Goal: Book appointment/travel/reservation

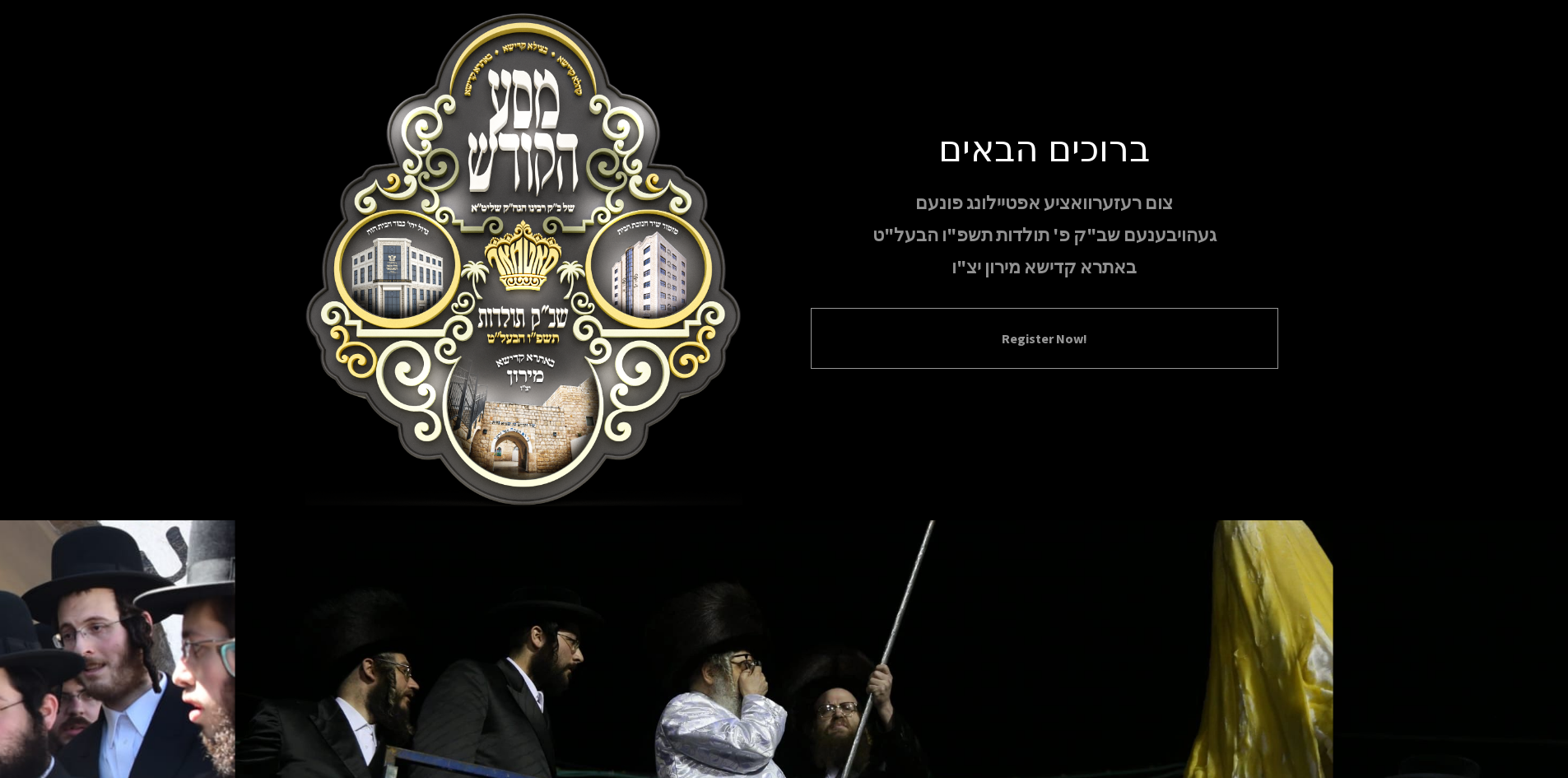
click at [1075, 345] on button "Register Now!" at bounding box center [1044, 337] width 426 height 19
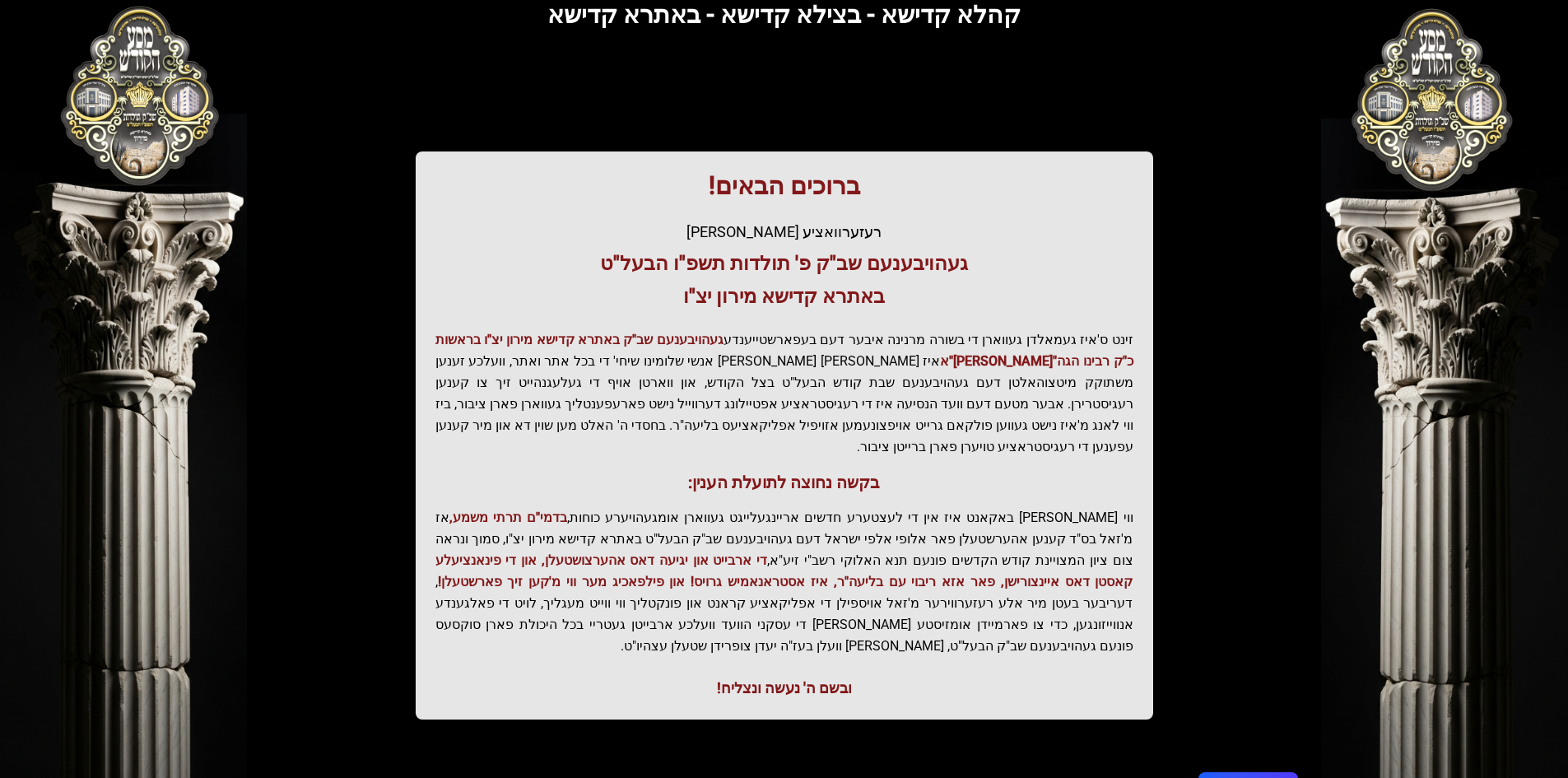
scroll to position [165, 0]
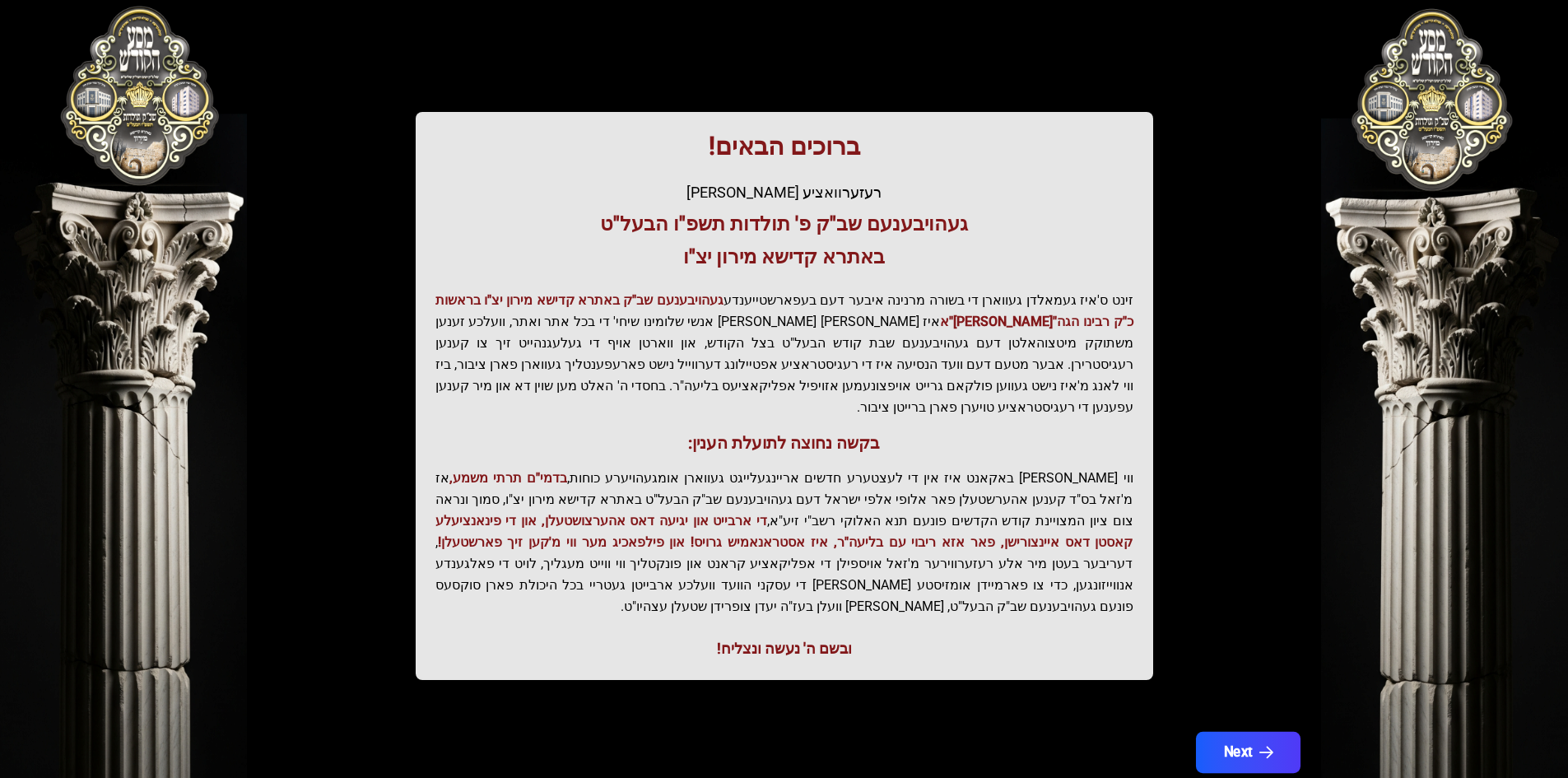
click at [1225, 732] on button "Next" at bounding box center [1246, 752] width 104 height 41
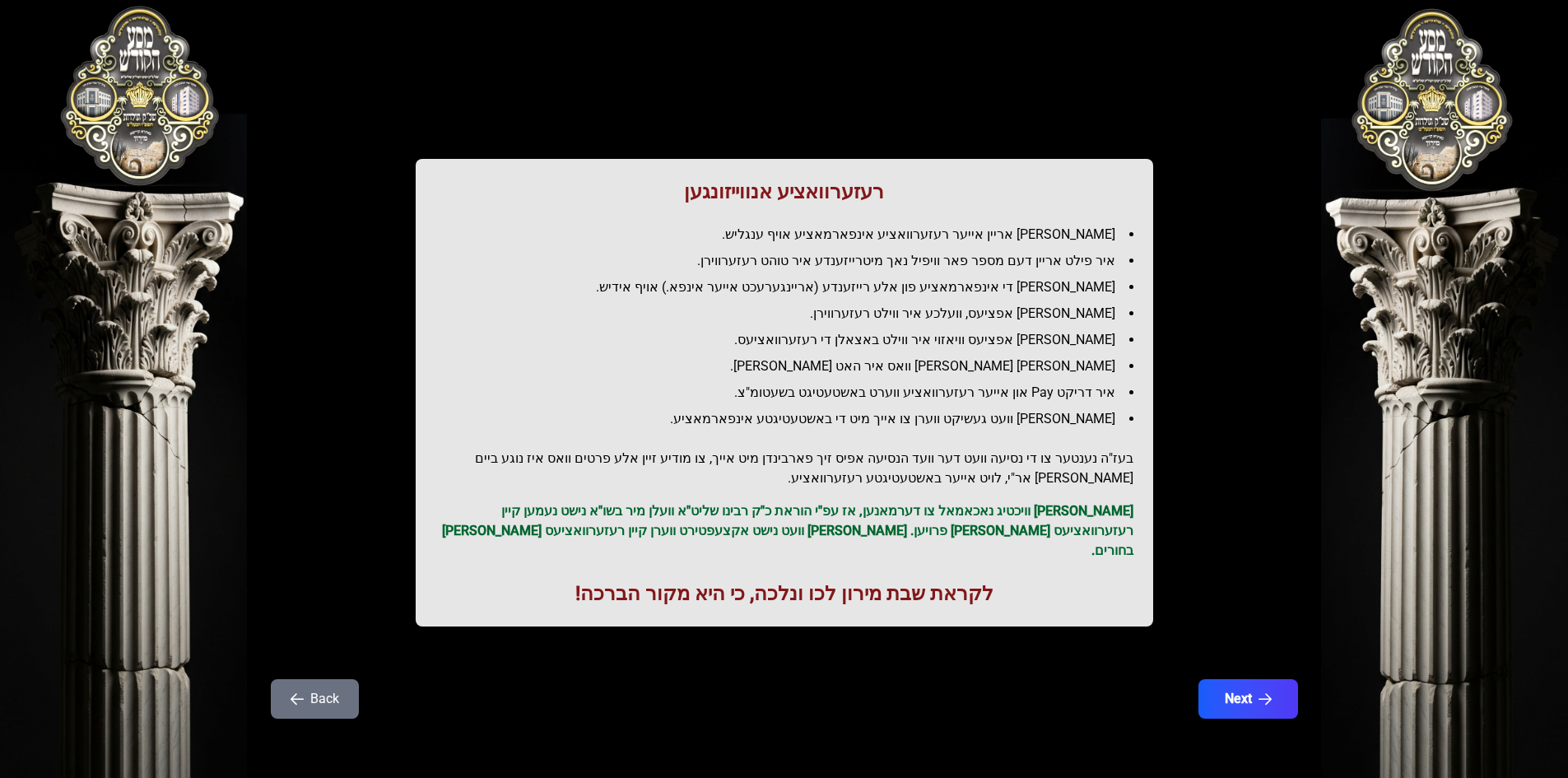
scroll to position [0, 0]
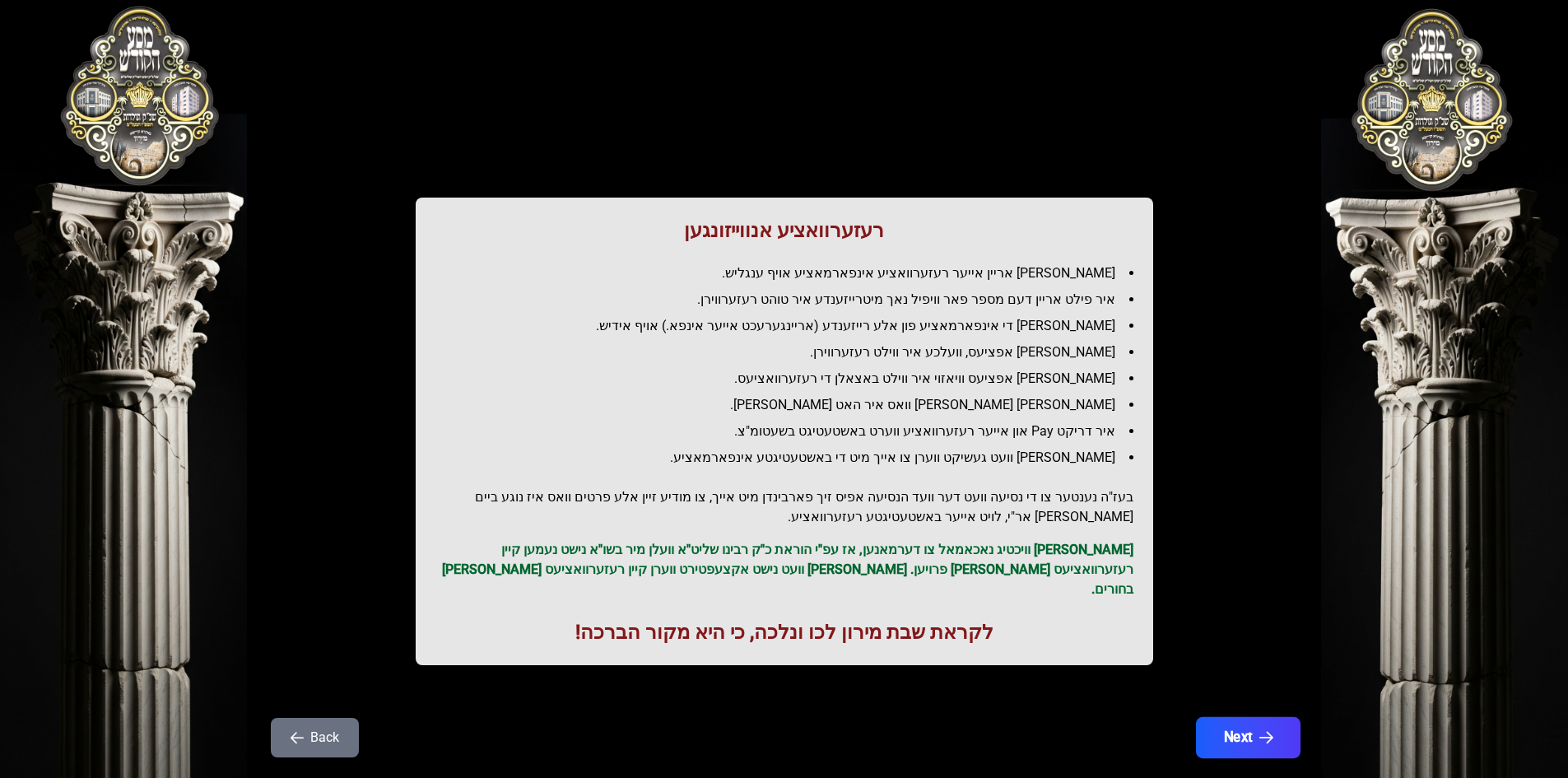
click at [1237, 717] on button "Next" at bounding box center [1246, 737] width 104 height 41
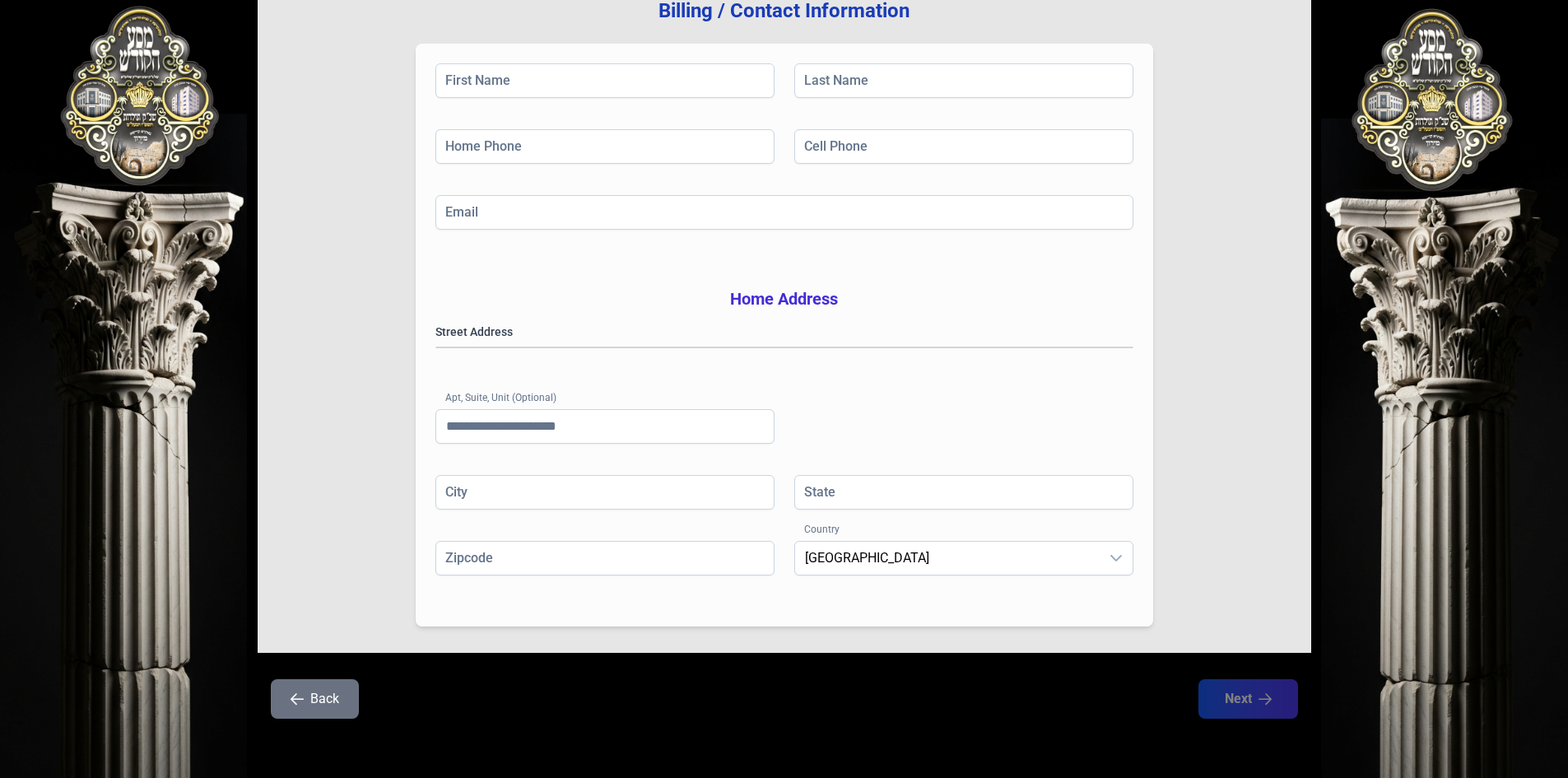
scroll to position [242, 0]
click at [436, 348] on gmp-place-autocomplete at bounding box center [436, 348] width 0 height 0
click at [854, 288] on h3 "Home Address" at bounding box center [784, 299] width 698 height 23
click at [824, 288] on h3 "Home Address" at bounding box center [784, 299] width 698 height 23
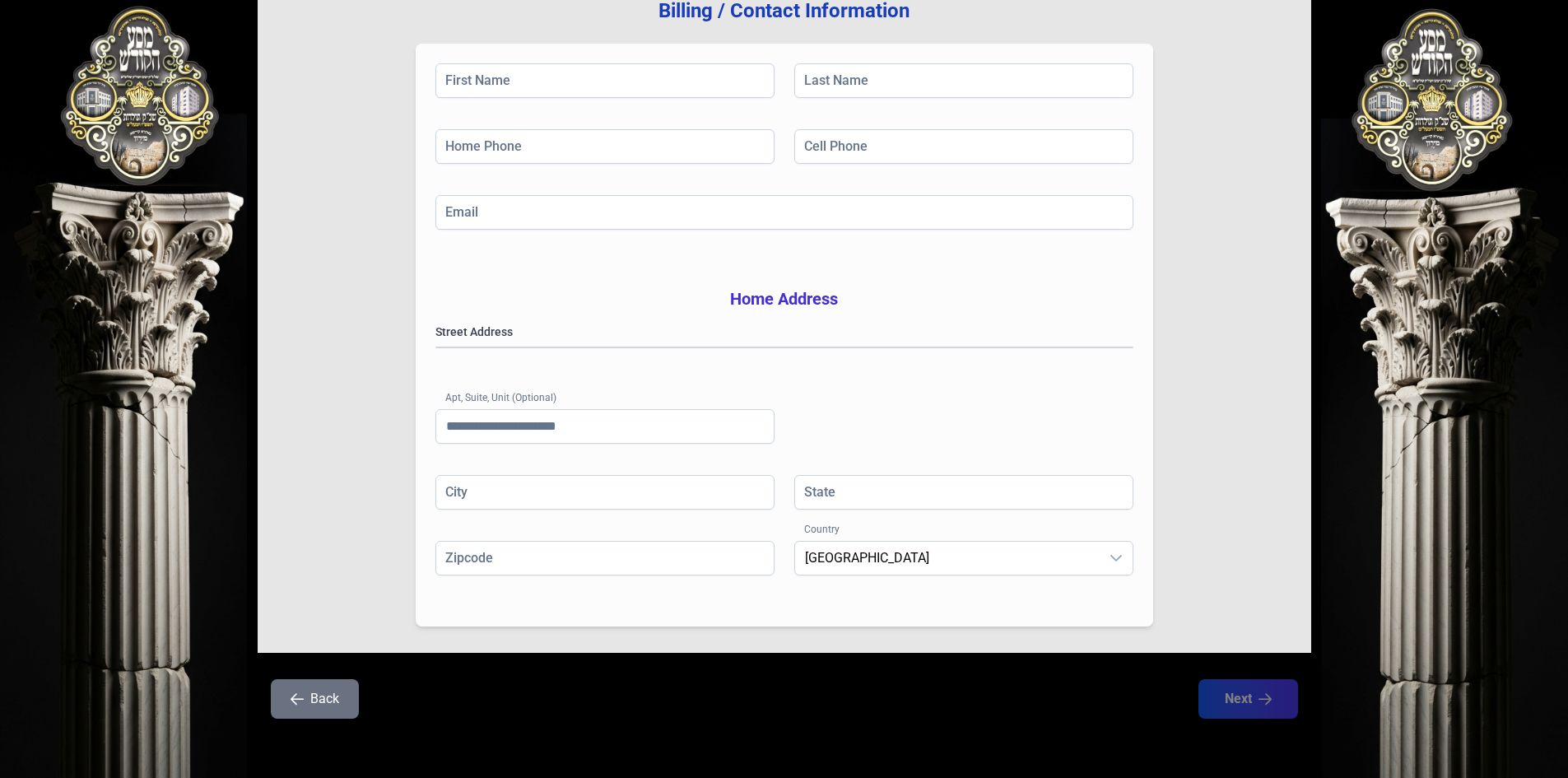
scroll to position [0, 0]
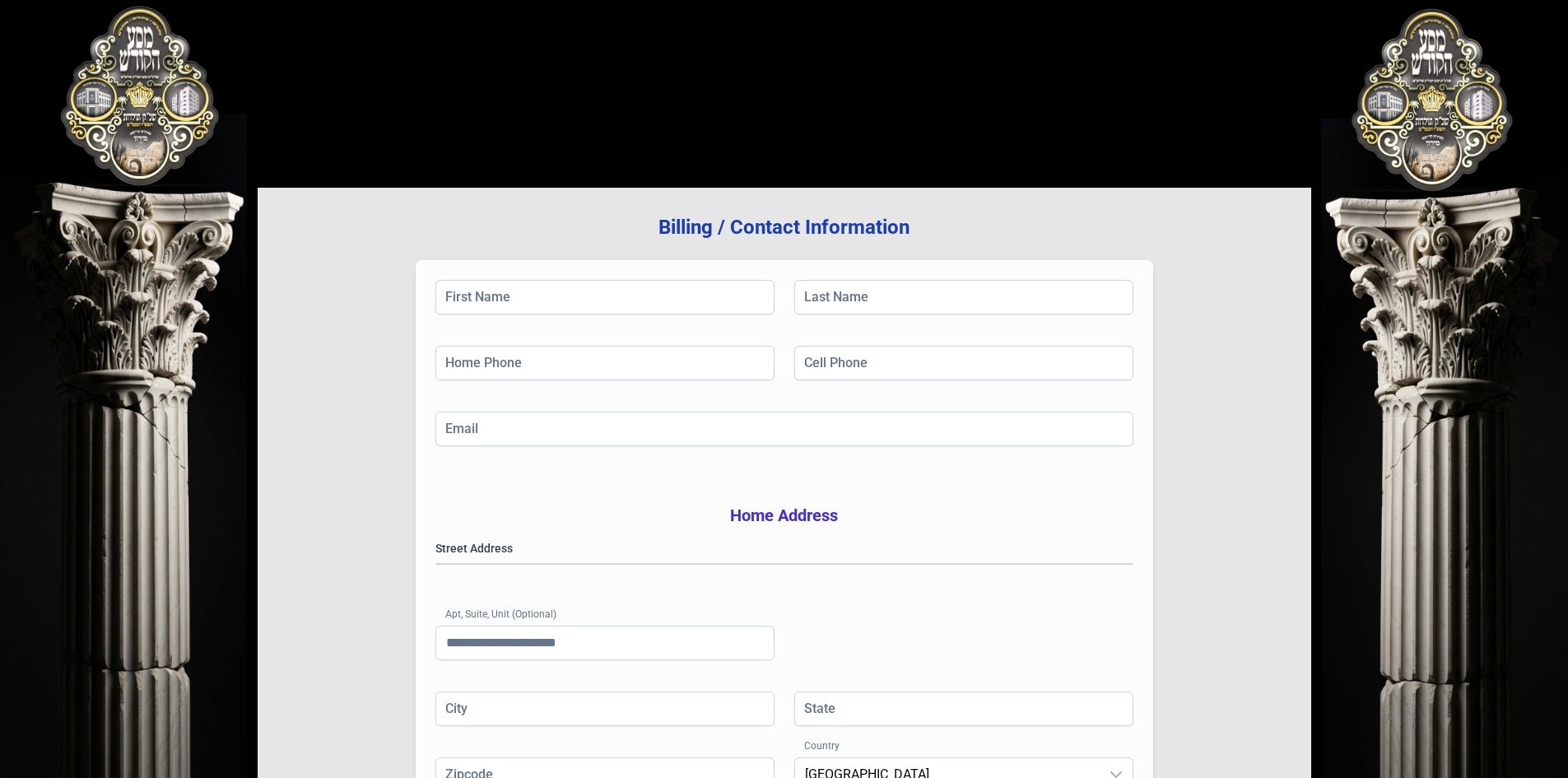
click at [1427, 84] on div "בעזהשי"ת [PHONE_NUMBER] Billing / Contact Information First Name Last Name Home…" at bounding box center [784, 497] width 1568 height 995
